Goal: Information Seeking & Learning: Learn about a topic

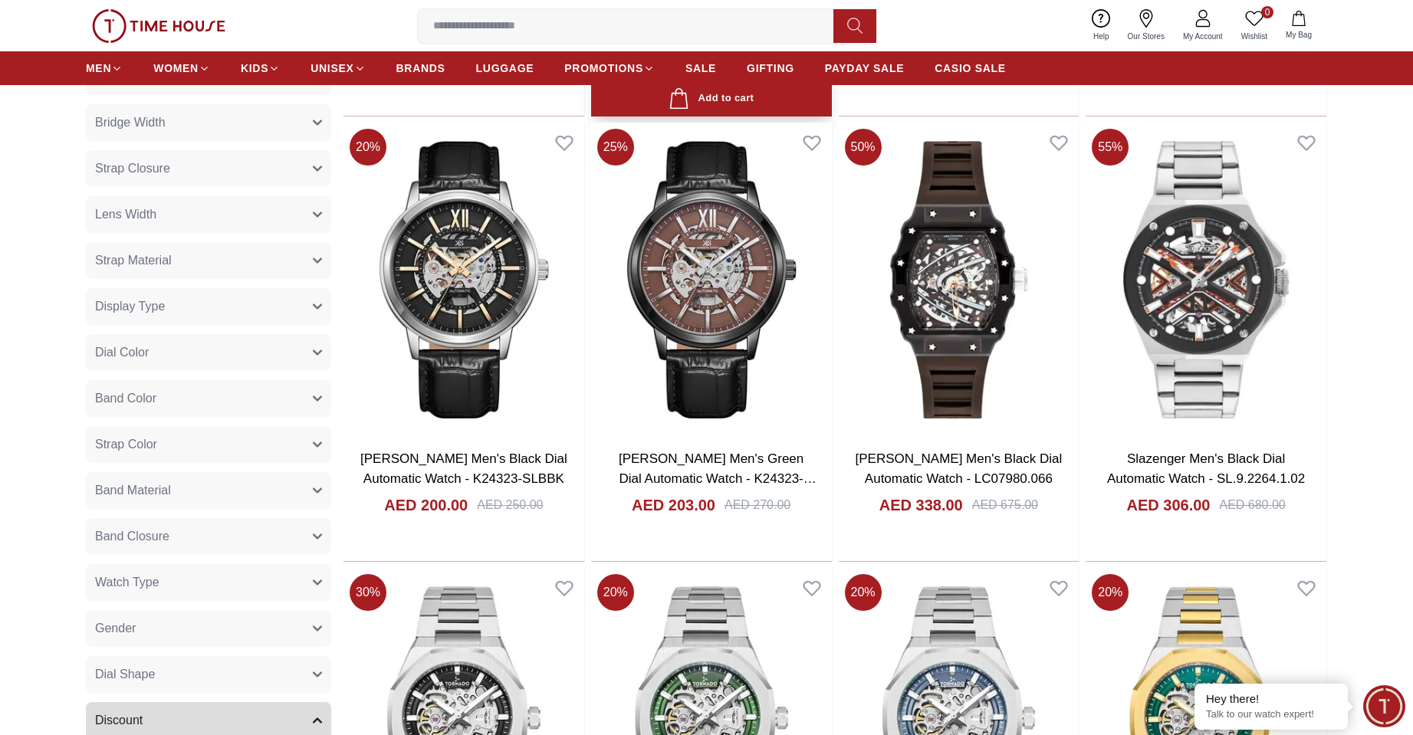
scroll to position [166, 0]
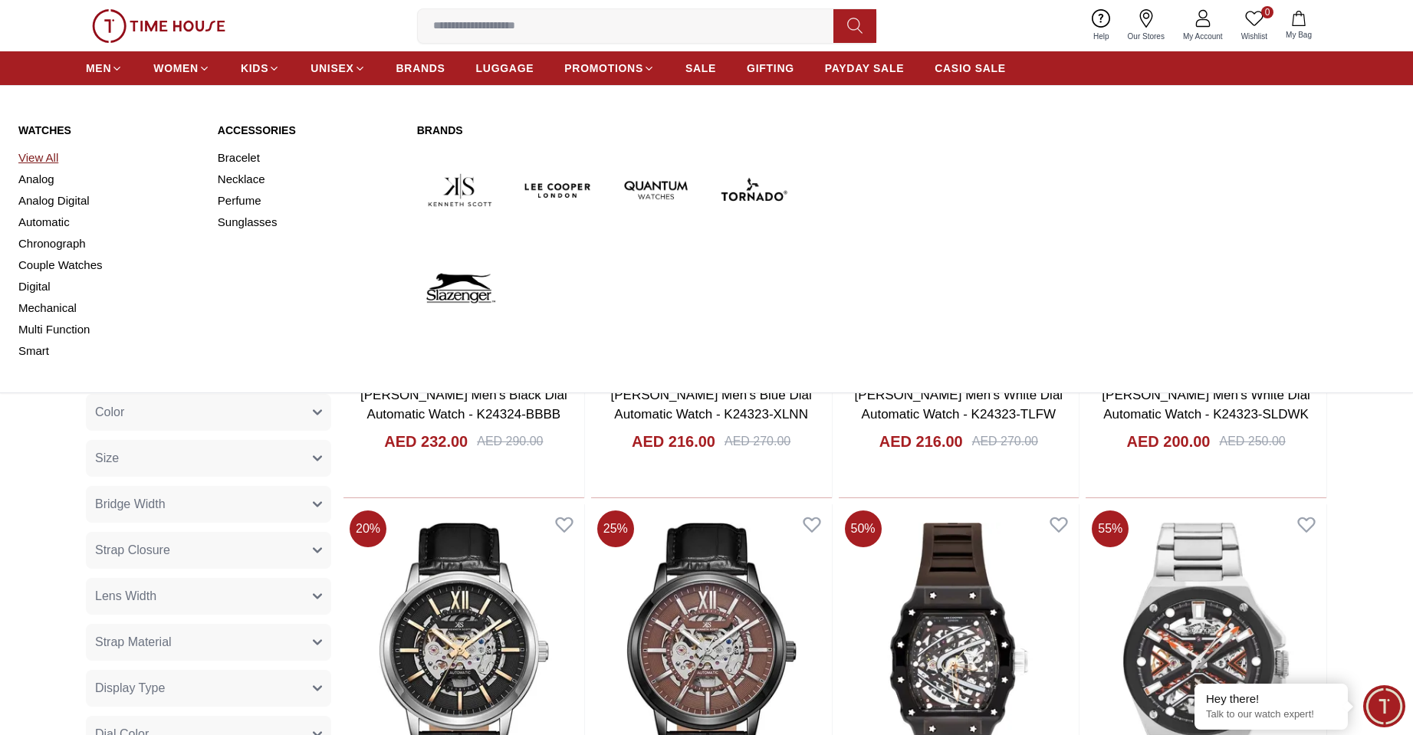
click at [48, 162] on link "View All" at bounding box center [108, 157] width 181 height 21
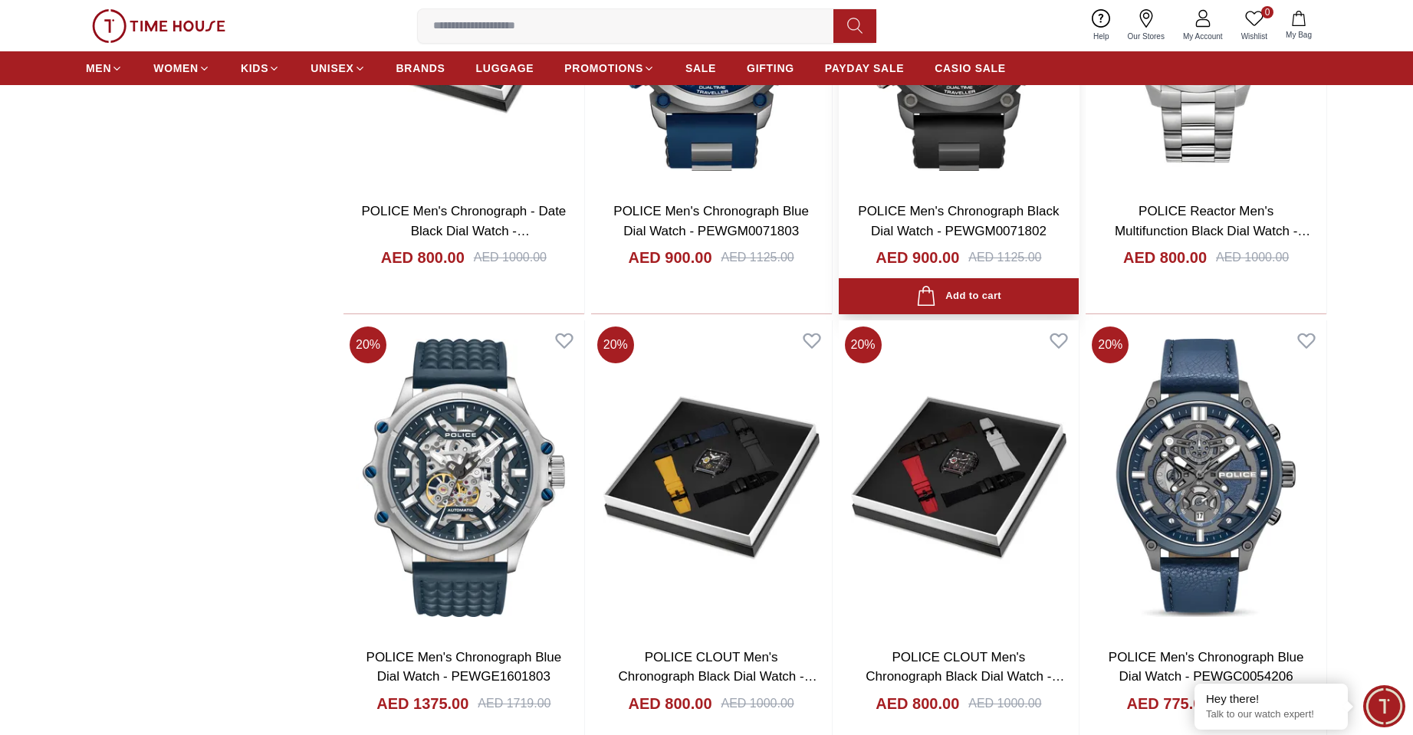
scroll to position [2146, 0]
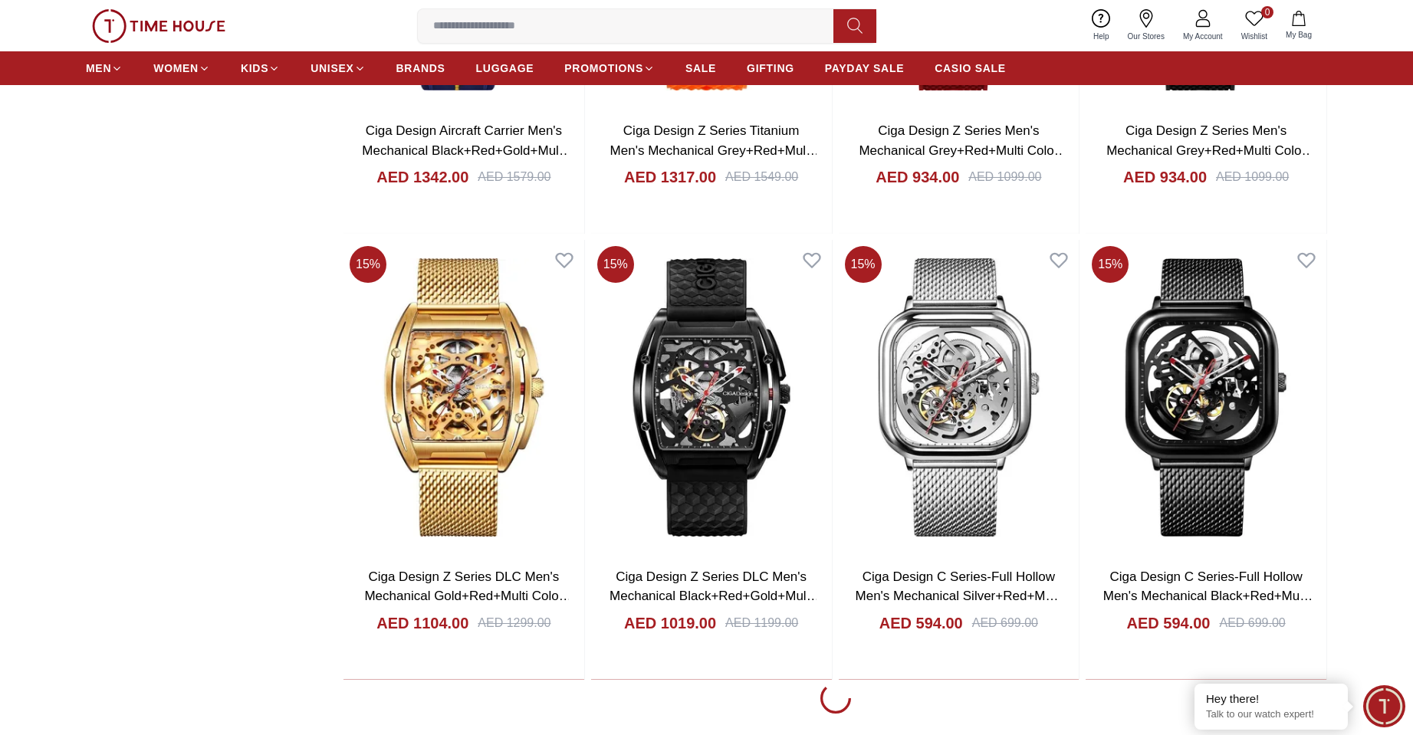
scroll to position [6285, 0]
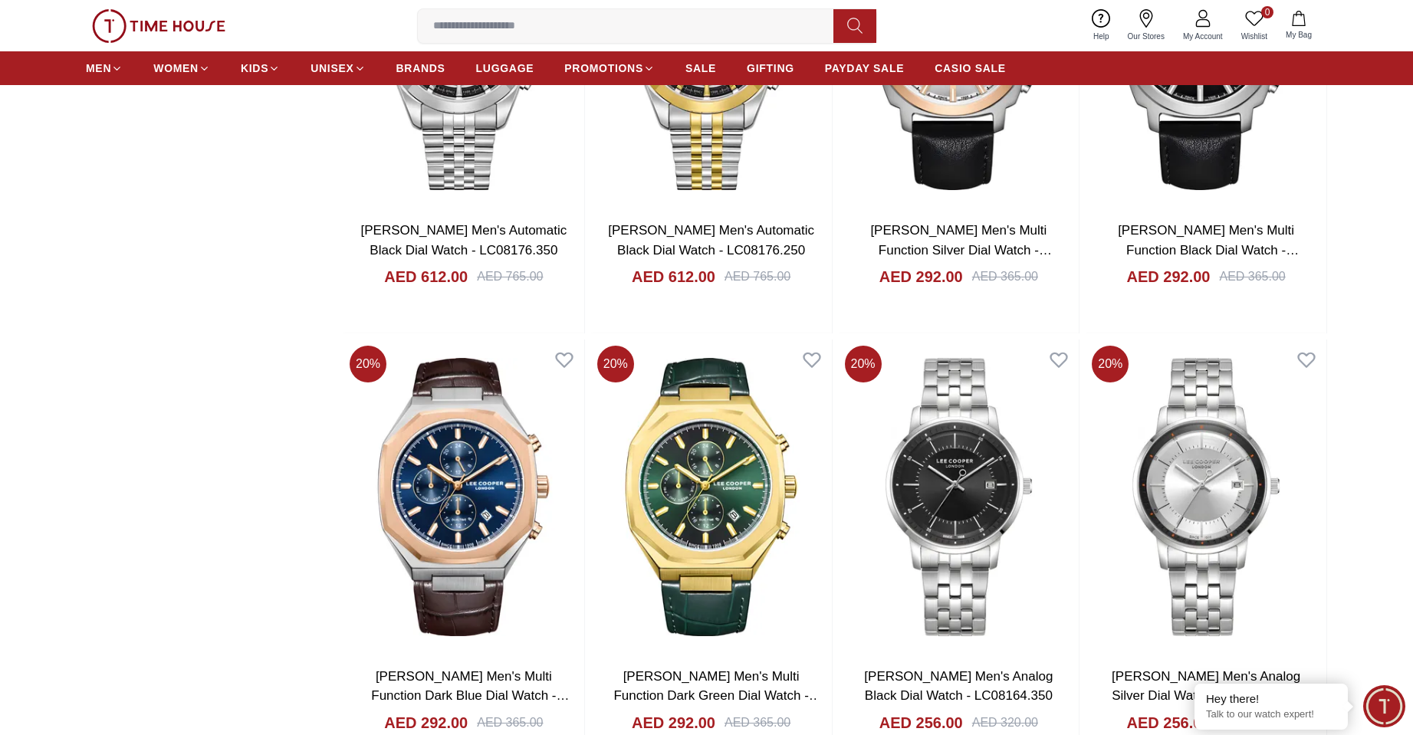
scroll to position [10731, 0]
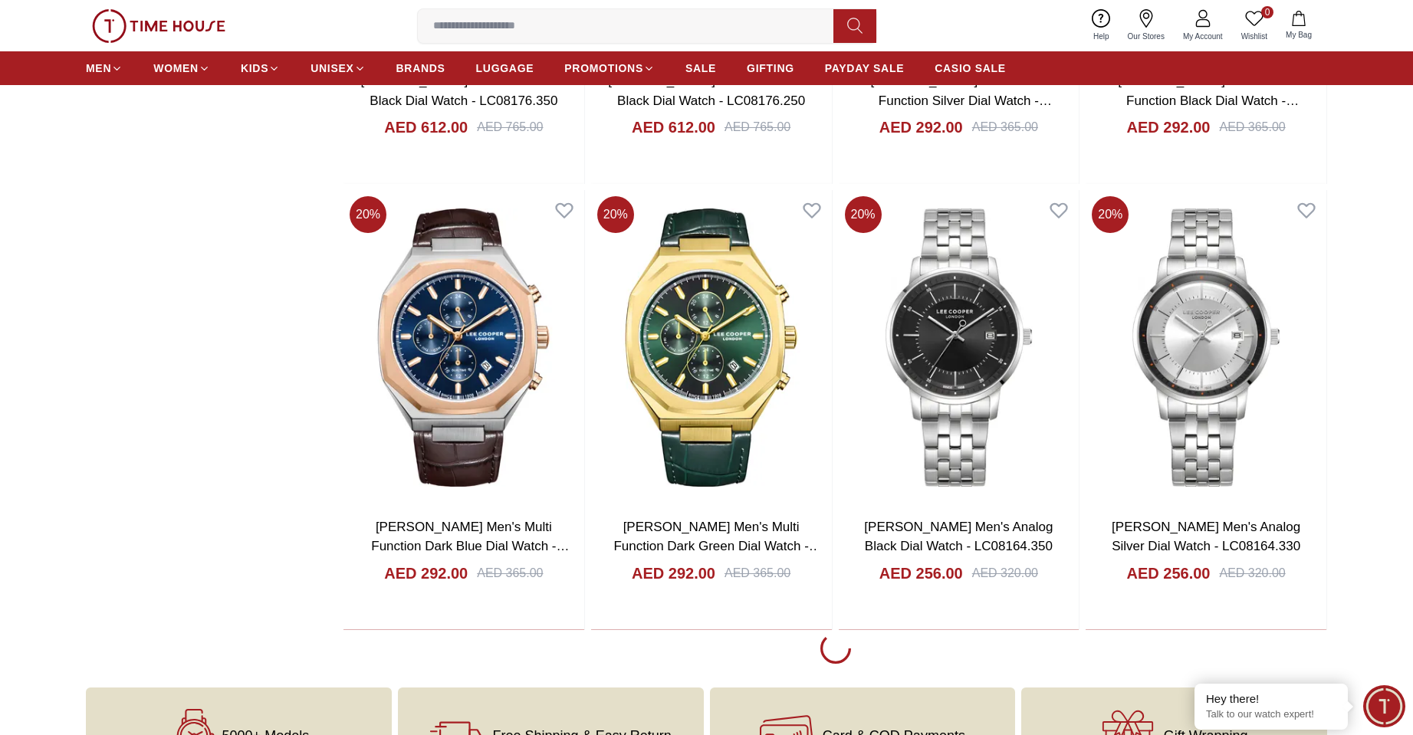
scroll to position [10884, 0]
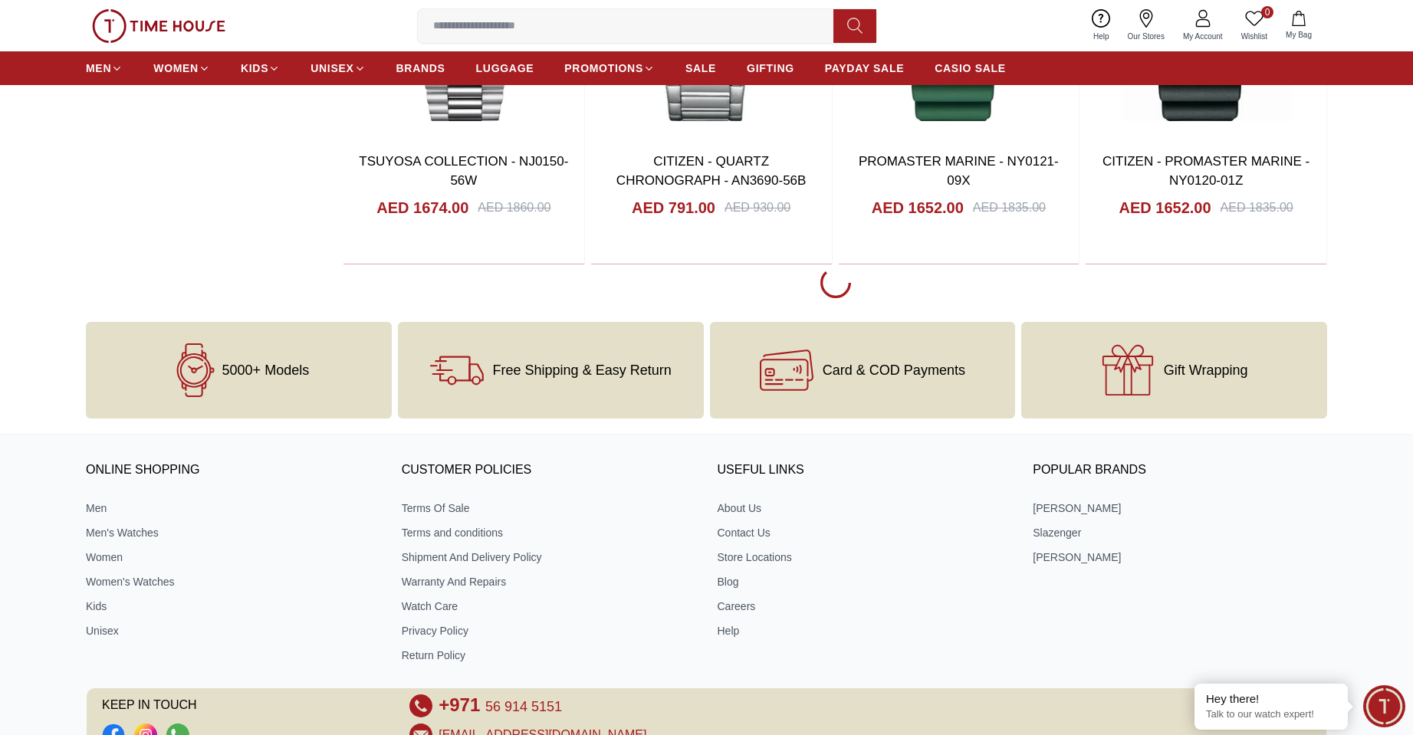
scroll to position [15637, 0]
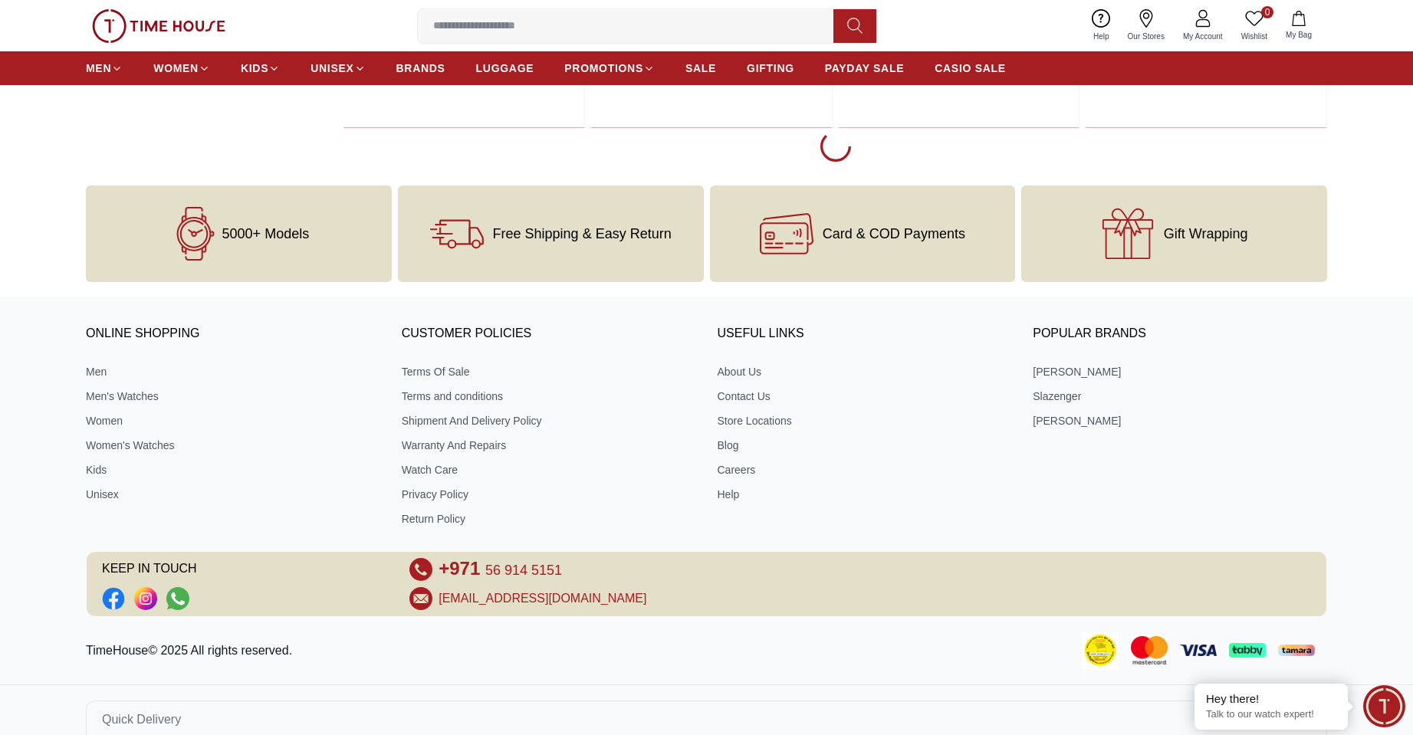
scroll to position [15690, 0]
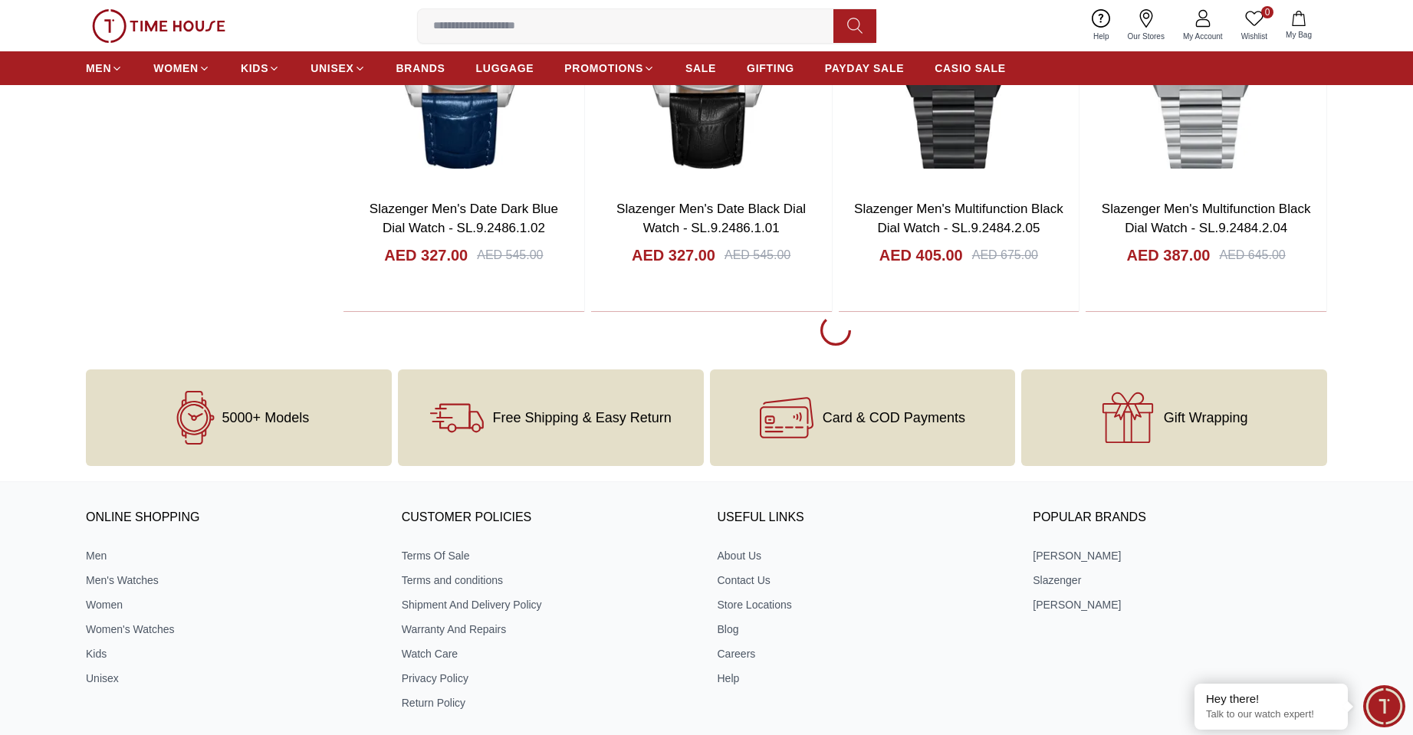
scroll to position [19982, 0]
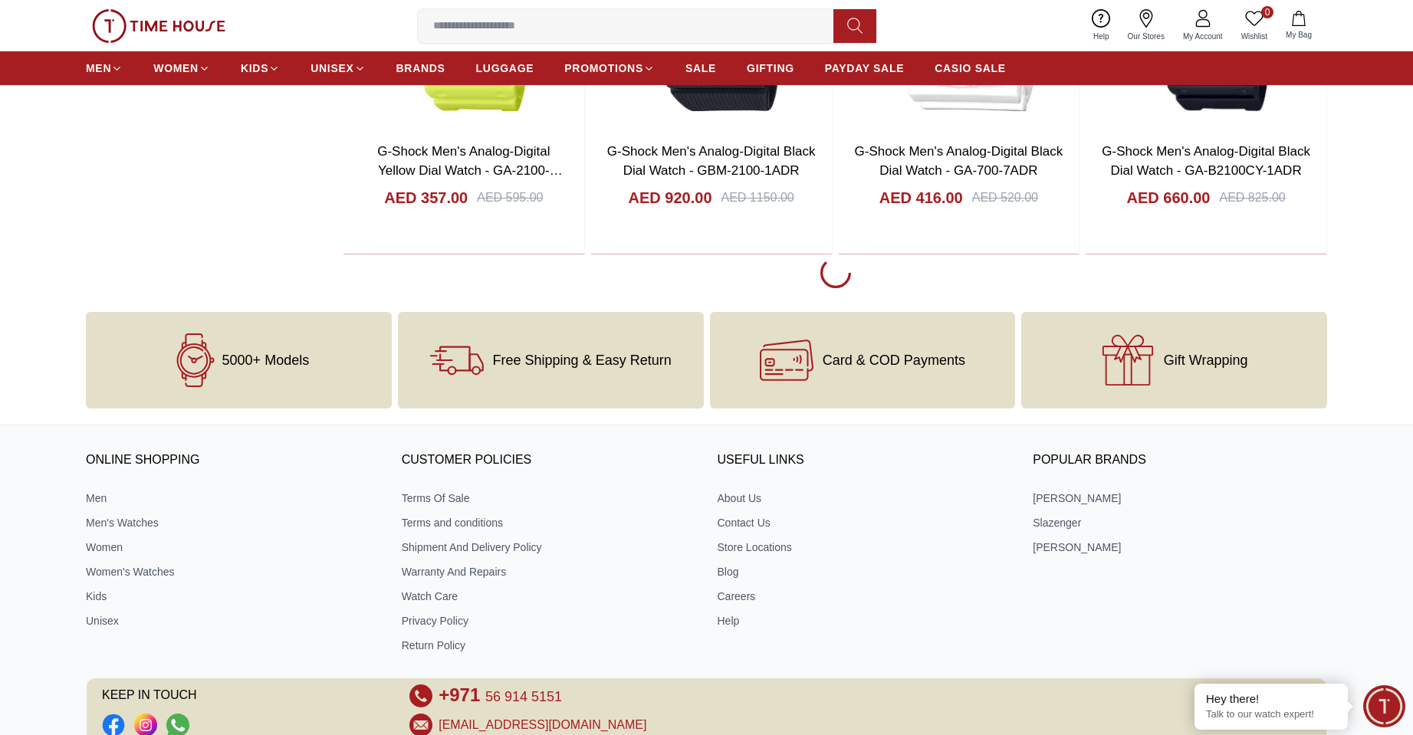
scroll to position [24604, 0]
